Goal: Check status: Check status

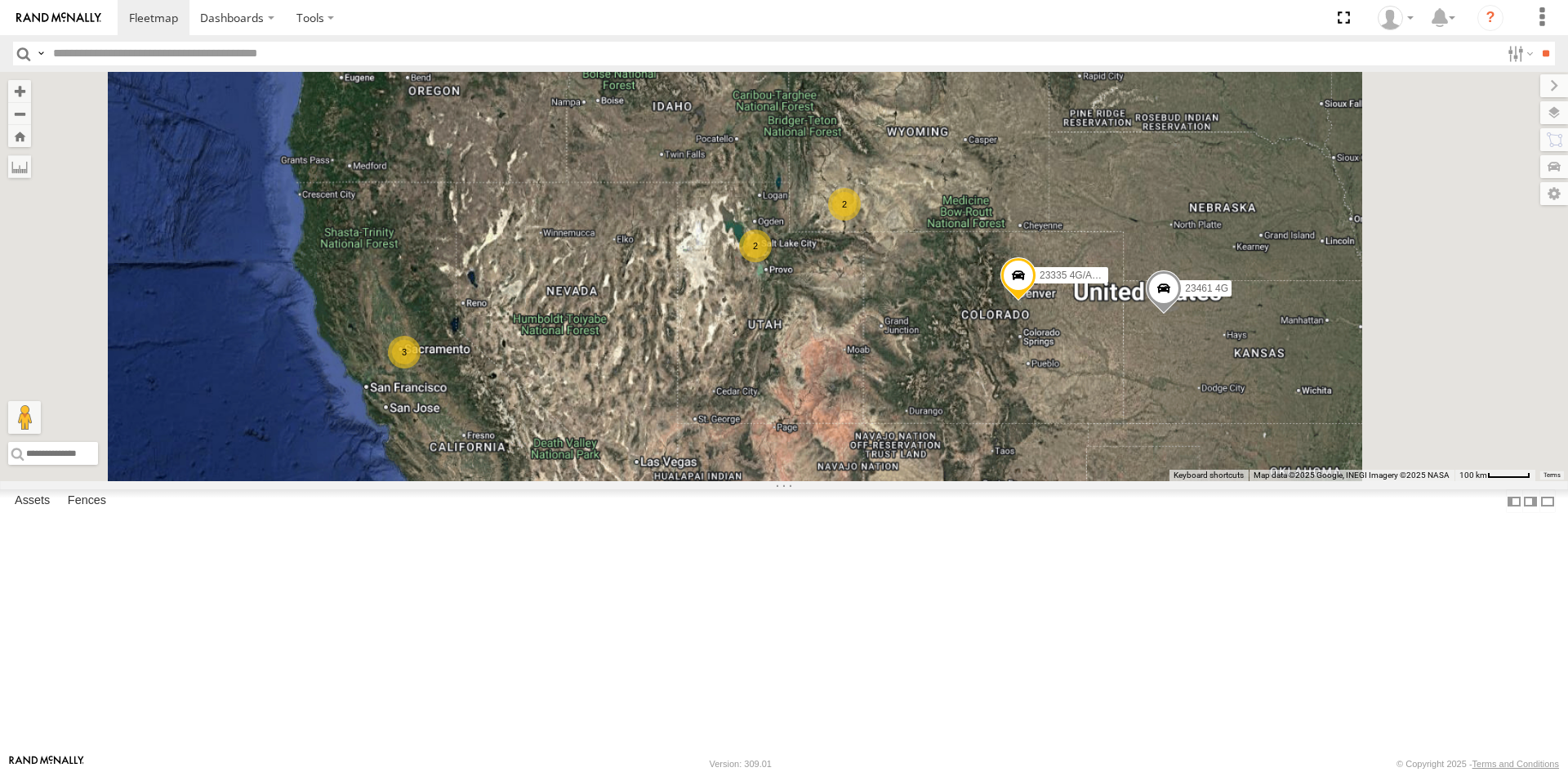
drag, startPoint x: 1113, startPoint y: 377, endPoint x: 690, endPoint y: 370, distance: 423.1
click at [690, 370] on div "15 3 2 3 2 4 23335 4G/Active 23461 4G" at bounding box center [784, 276] width 1568 height 409
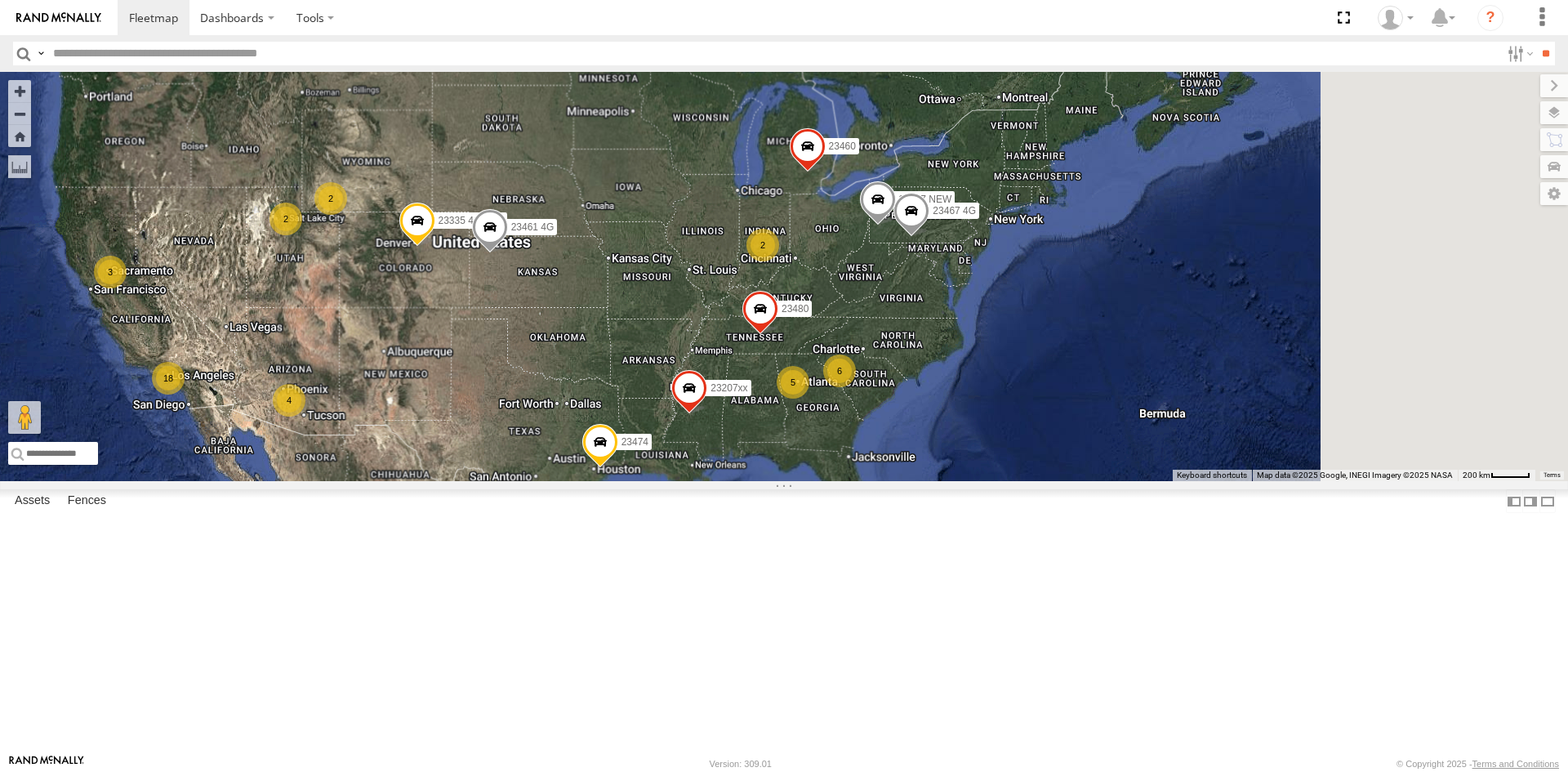
drag, startPoint x: 1098, startPoint y: 436, endPoint x: 821, endPoint y: 415, distance: 277.8
click at [811, 403] on div "23335 4G/Active 23461 4G 23207xx 23460 23480 4 5 18 3 23207 NEW 2 6 2 2 23467 4…" at bounding box center [784, 276] width 1568 height 409
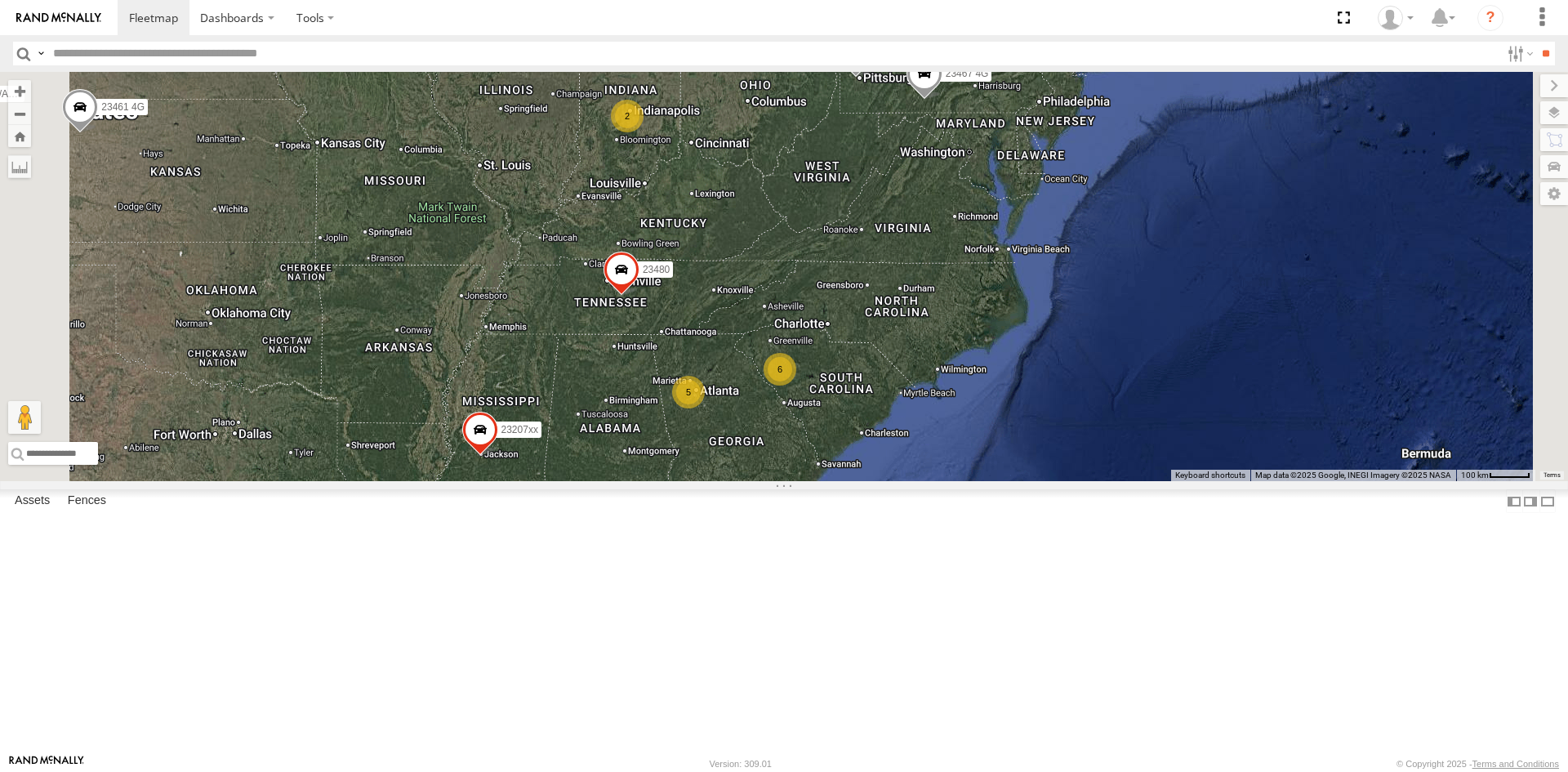
drag, startPoint x: 1105, startPoint y: 419, endPoint x: 1046, endPoint y: 346, distance: 93.9
click at [1046, 346] on div "23335 4G/Active 23461 4G 23207xx 23460 23480 23207 NEW 23467 4G 23474 5 2 6" at bounding box center [784, 276] width 1568 height 409
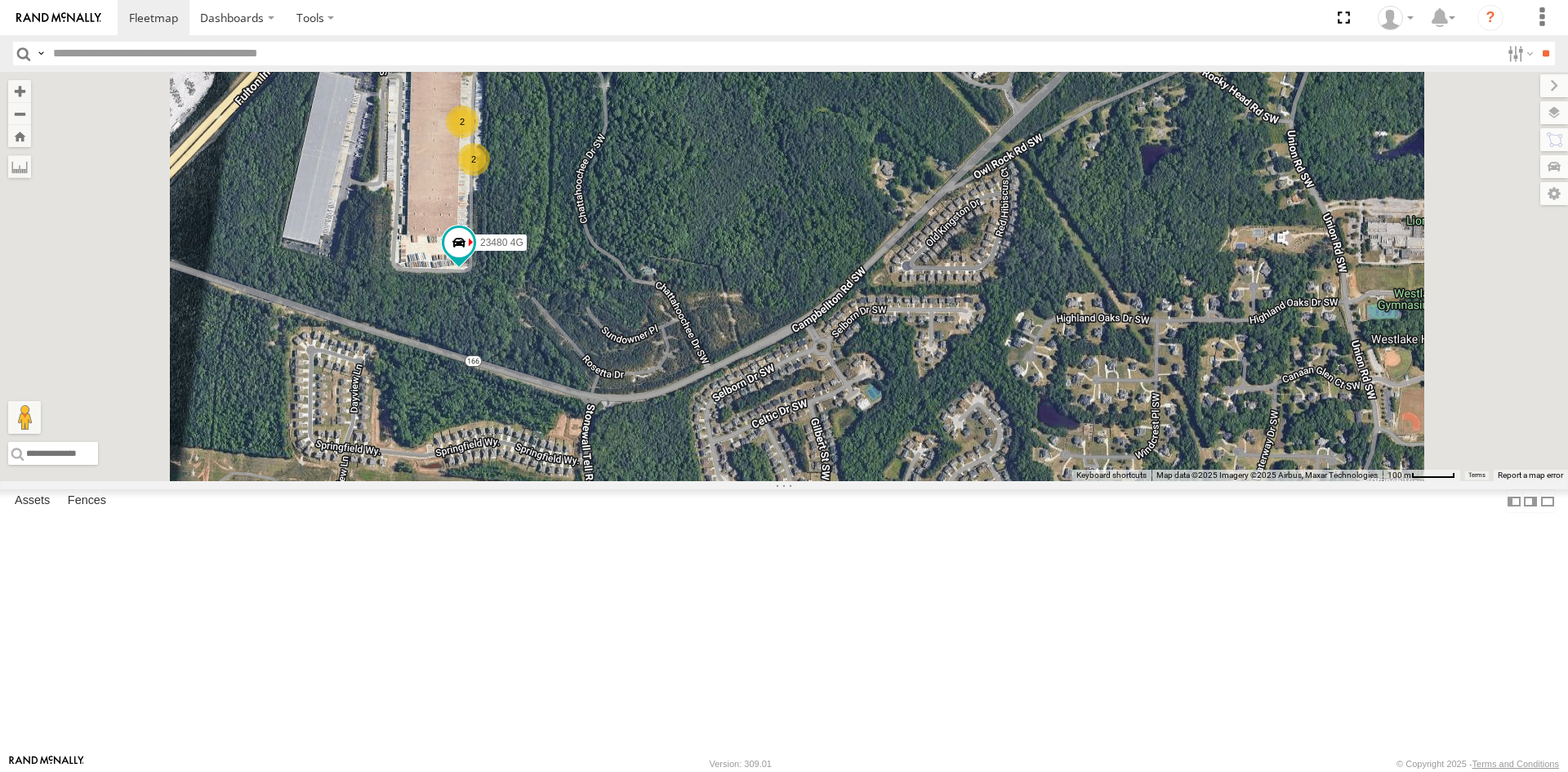
click at [490, 175] on div "2" at bounding box center [474, 159] width 33 height 33
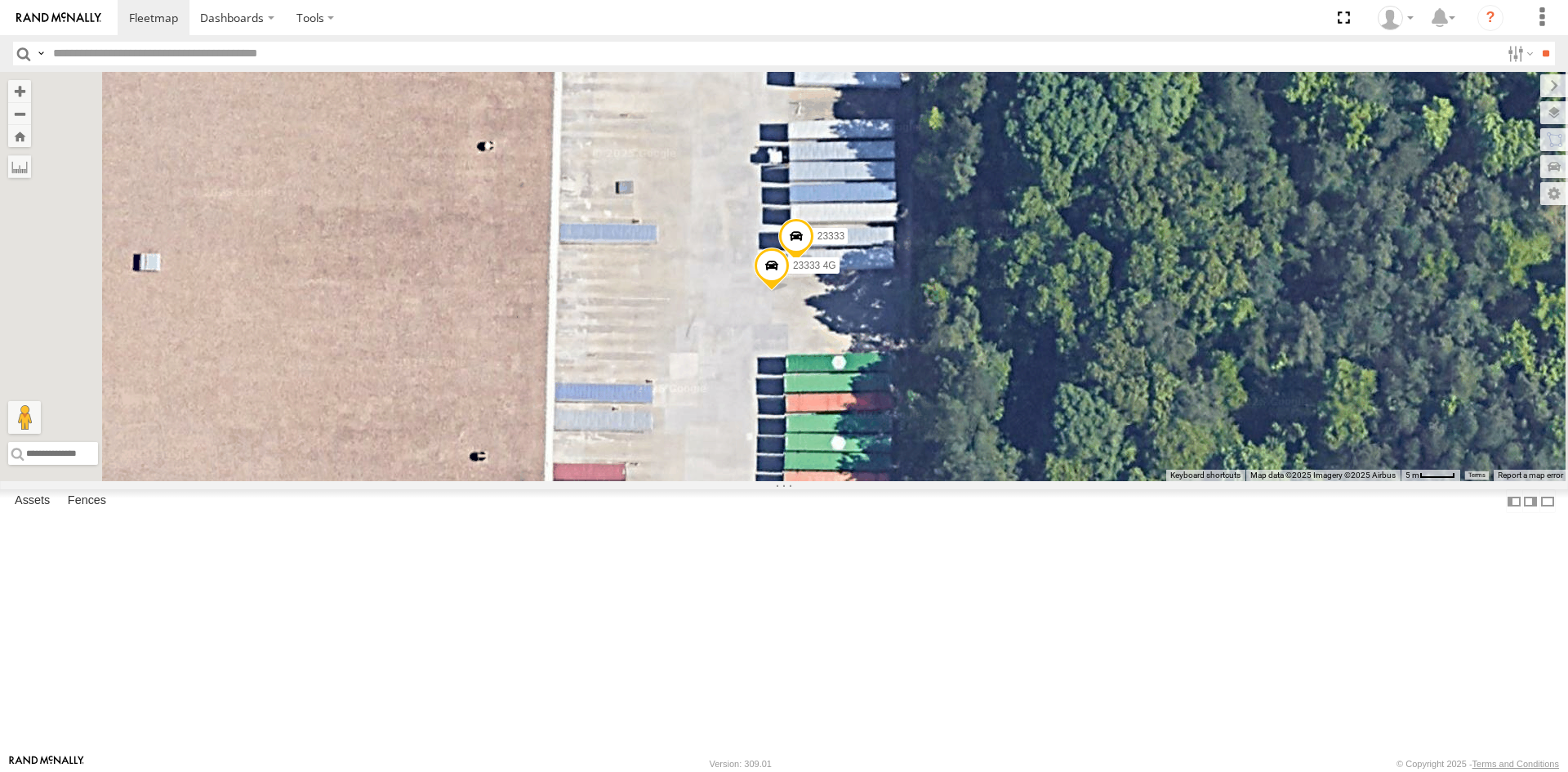
click at [509, 227] on div "23333 4G 23333" at bounding box center [784, 276] width 1568 height 409
drag, startPoint x: 999, startPoint y: 378, endPoint x: 866, endPoint y: 351, distance: 135.7
click at [922, 342] on div "23333 4G 23333" at bounding box center [784, 276] width 1568 height 409
drag, startPoint x: 990, startPoint y: 380, endPoint x: 1001, endPoint y: 391, distance: 15.6
click at [667, 391] on label "Mark Location" at bounding box center [624, 390] width 83 height 19
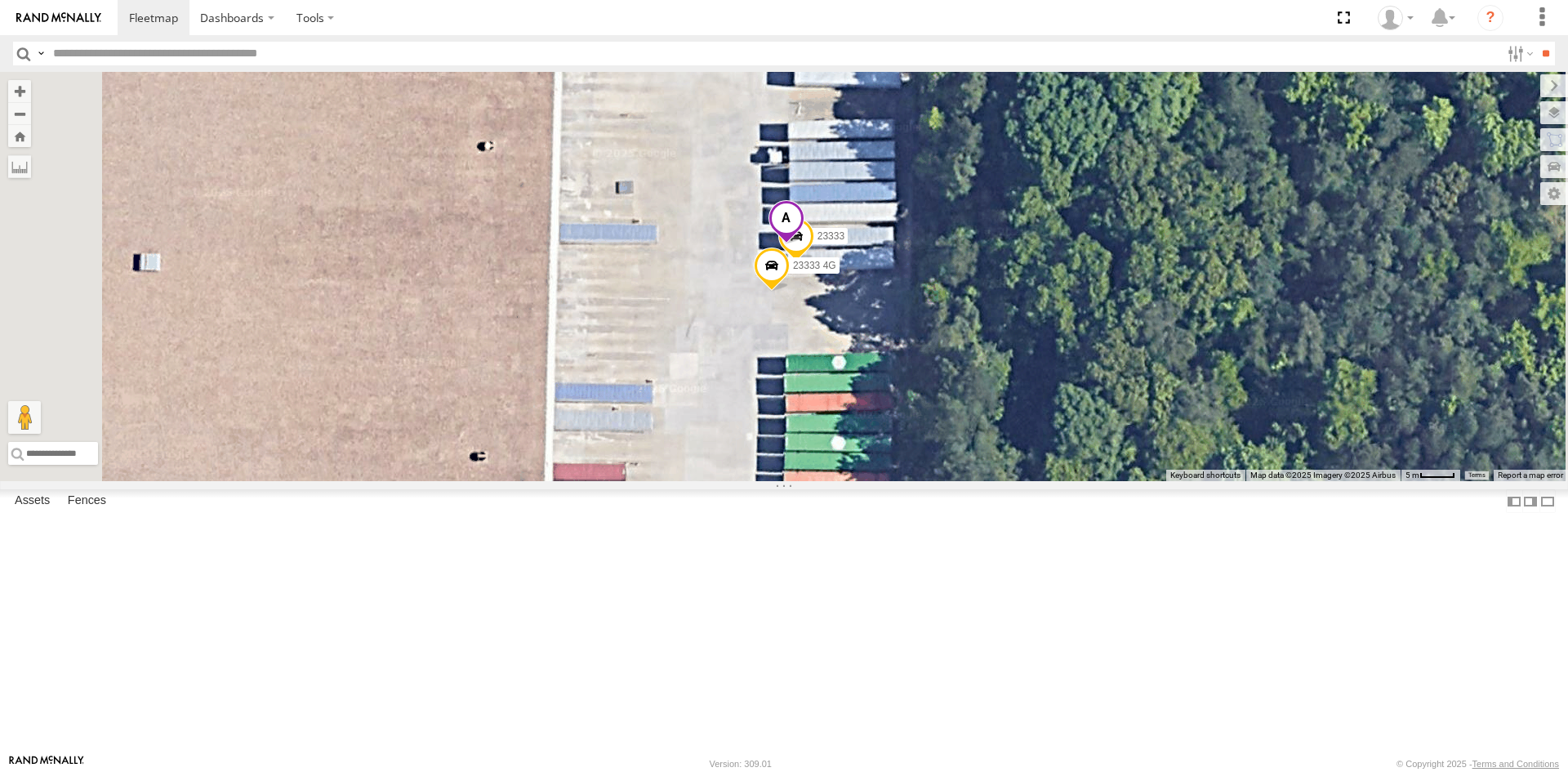
click at [805, 243] on span at bounding box center [786, 221] width 36 height 44
